Goal: Task Accomplishment & Management: Use online tool/utility

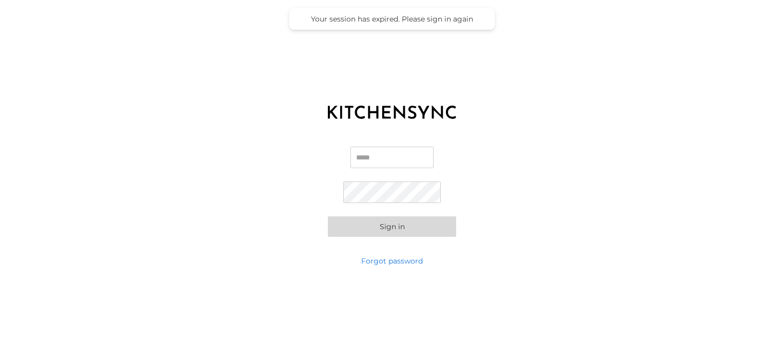
type input "**********"
click at [387, 223] on button "Sign in" at bounding box center [392, 227] width 128 height 21
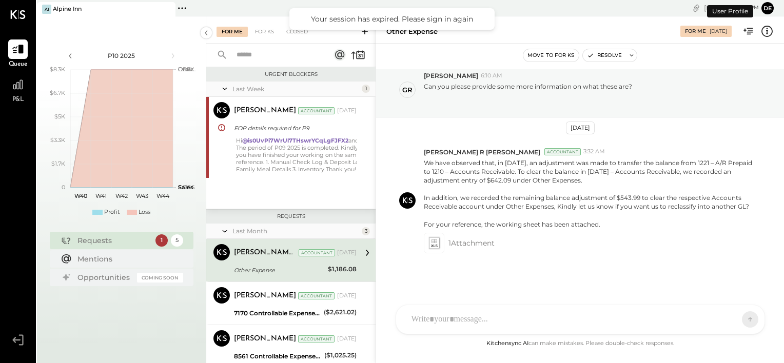
scroll to position [88, 0]
